Goal: Register for event/course

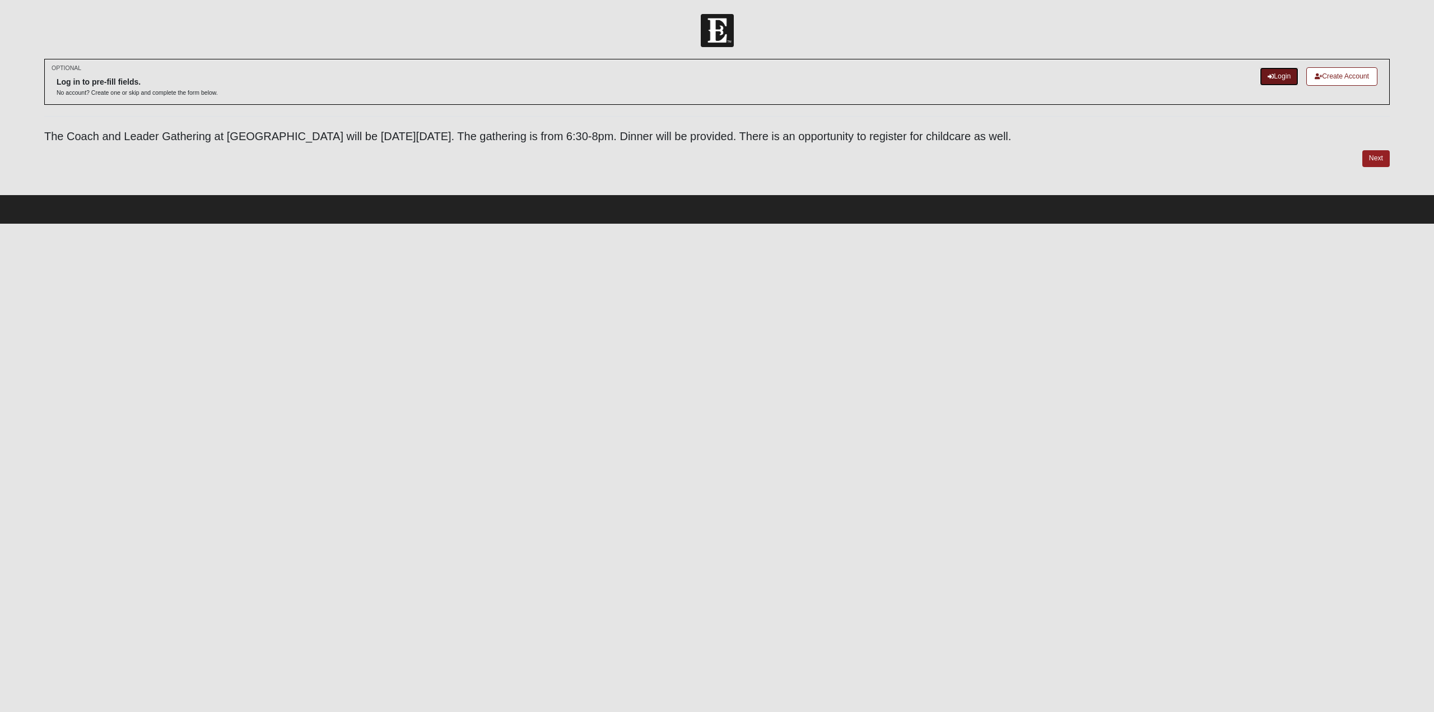
click at [1275, 71] on link "Login" at bounding box center [1279, 76] width 39 height 18
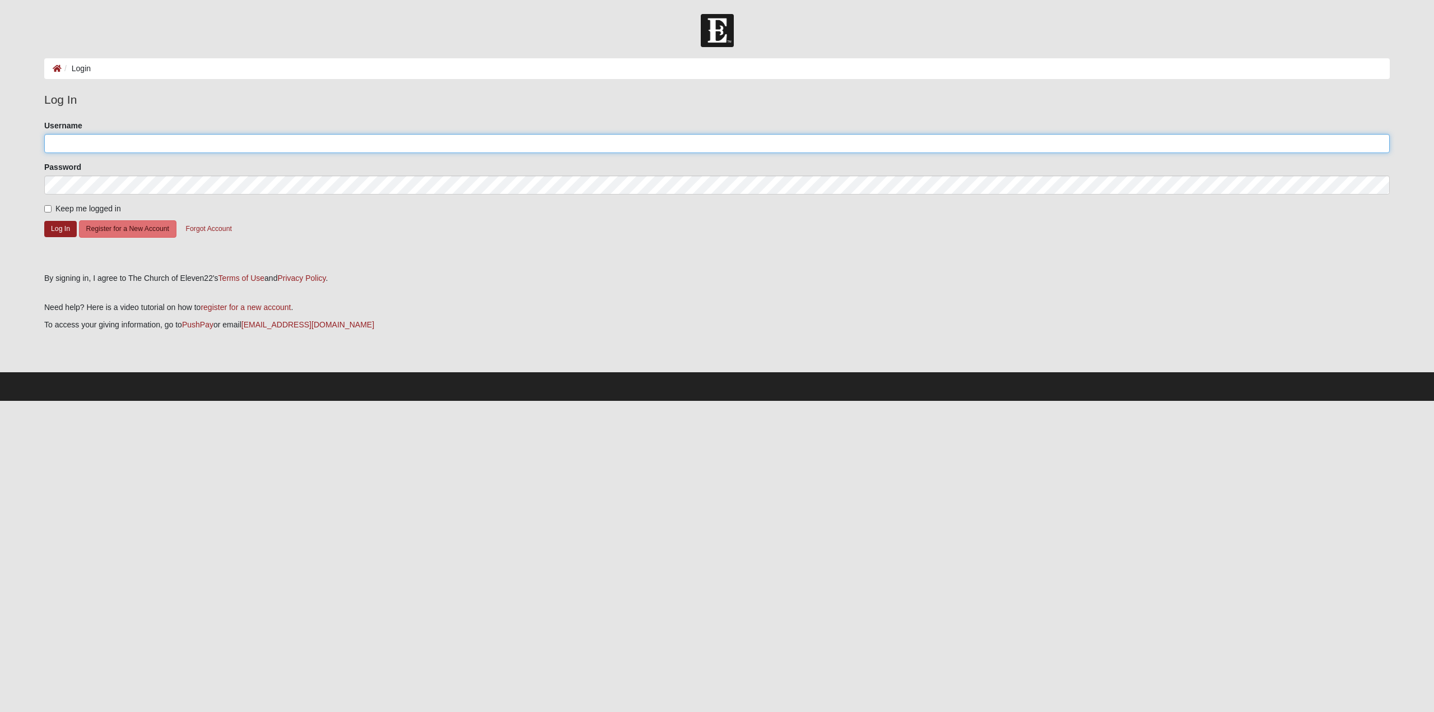
type input "AngelaH"
click at [54, 226] on button "Log In" at bounding box center [60, 229] width 32 height 16
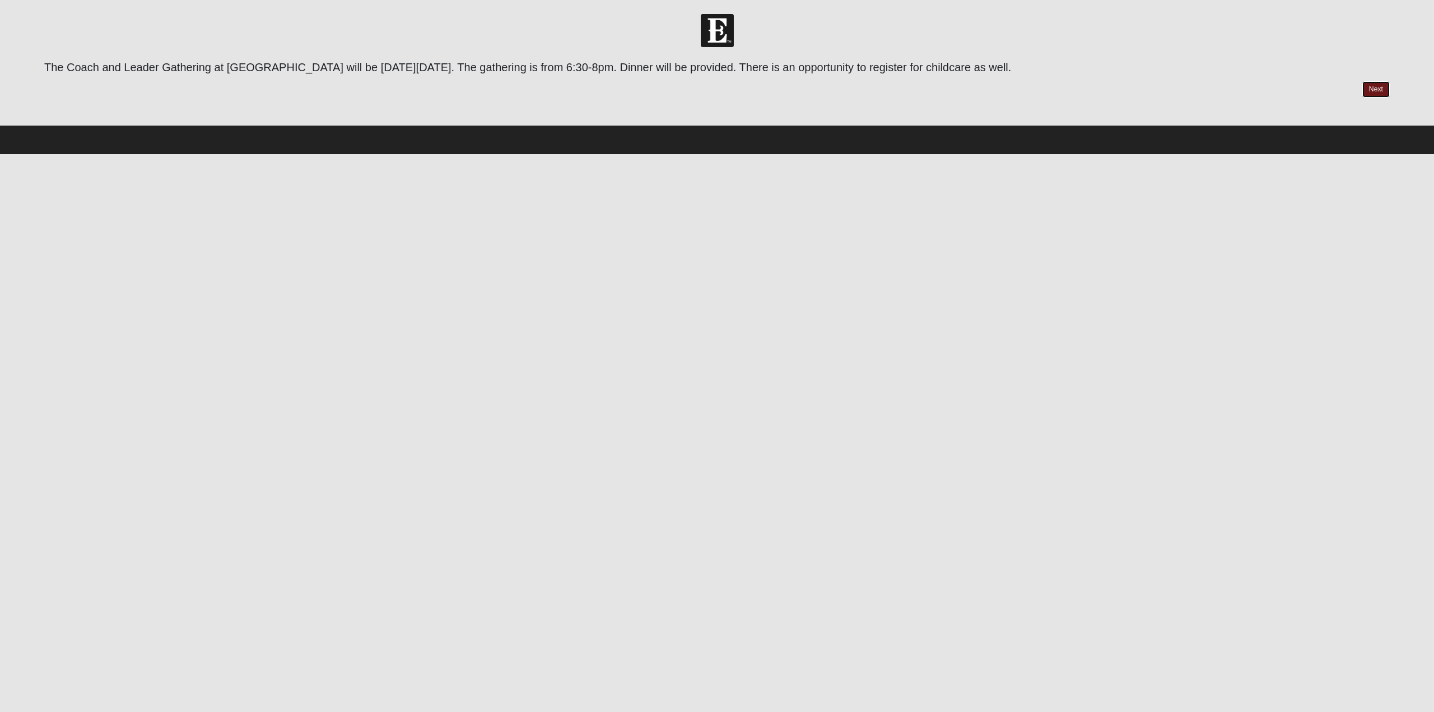
click at [1370, 88] on link "Next" at bounding box center [1376, 89] width 27 height 16
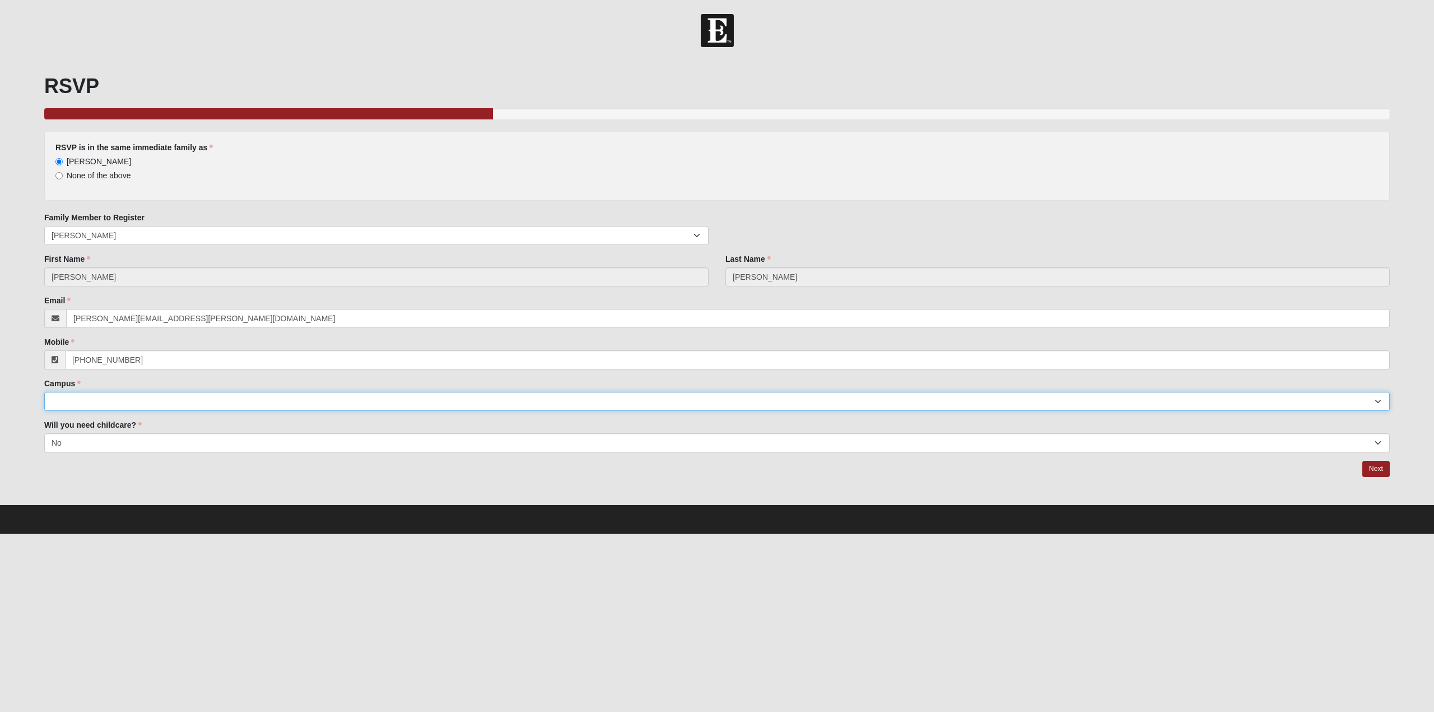
click at [120, 398] on select "Arlington Baymeadows Eleven22 Online [PERSON_NAME][GEOGRAPHIC_DATA] Jesup [GEOG…" at bounding box center [717, 401] width 1346 height 19
select select "2"
click at [44, 392] on select "Arlington Baymeadows Eleven22 Online [PERSON_NAME][GEOGRAPHIC_DATA] Jesup [GEOG…" at bounding box center [717, 401] width 1346 height 19
click at [1383, 469] on link "Next" at bounding box center [1376, 469] width 27 height 16
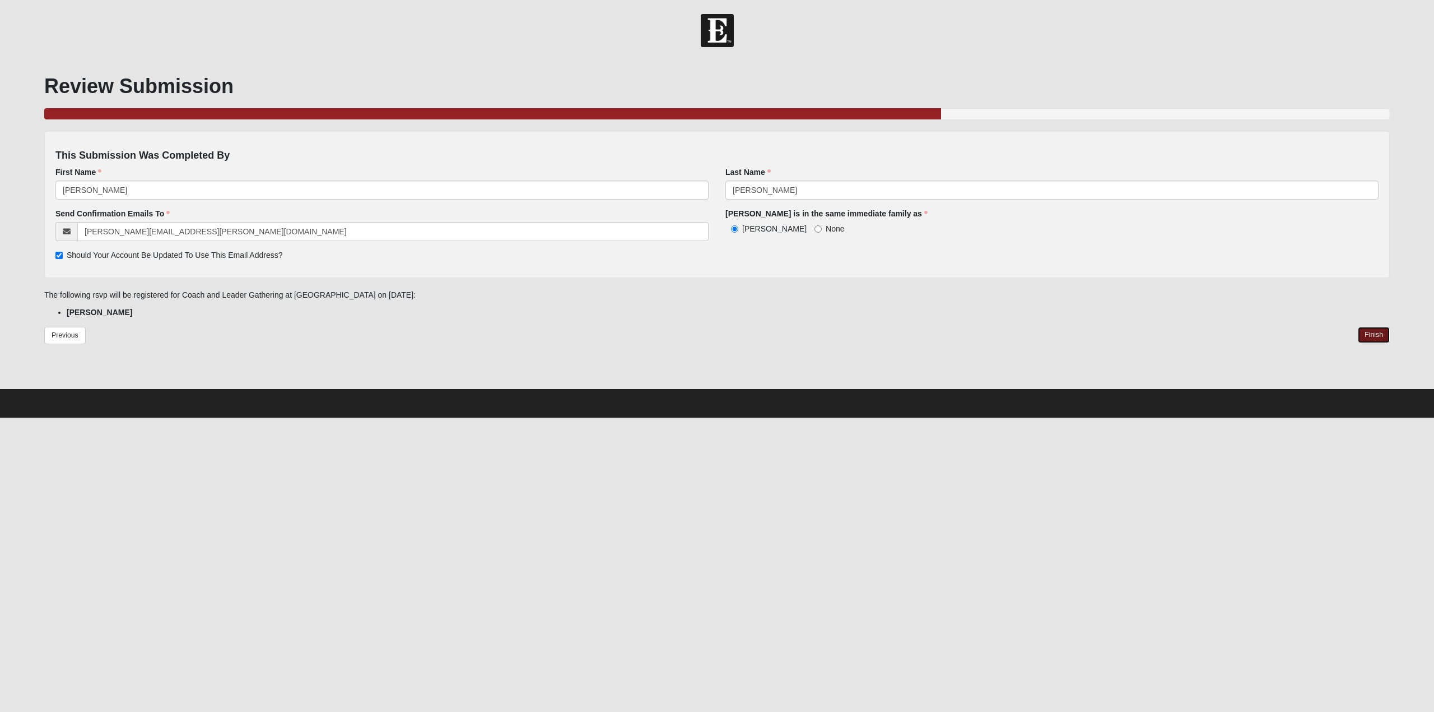
click at [1370, 337] on link "Finish" at bounding box center [1374, 335] width 32 height 16
